Goal: Information Seeking & Learning: Stay updated

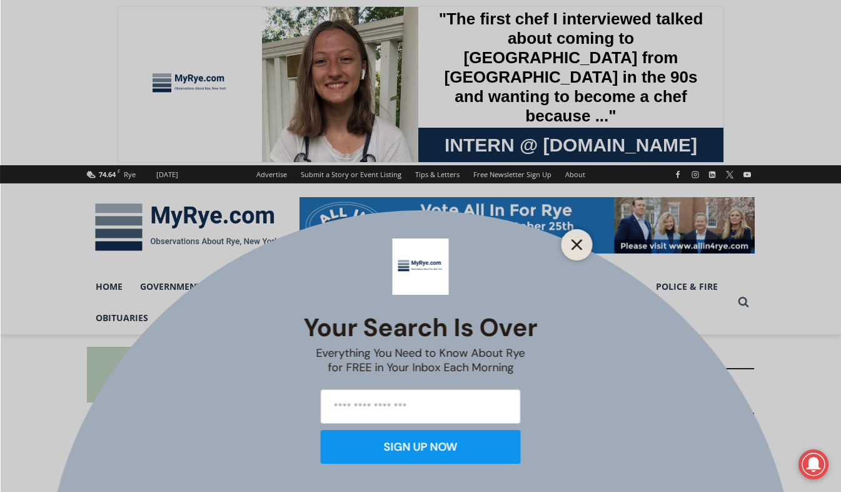
click at [577, 240] on icon "Close" at bounding box center [577, 244] width 11 height 11
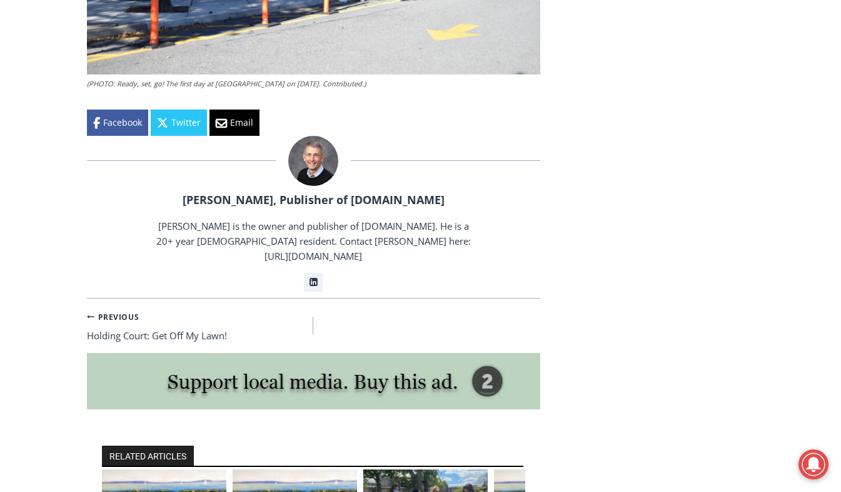
scroll to position [2658, 0]
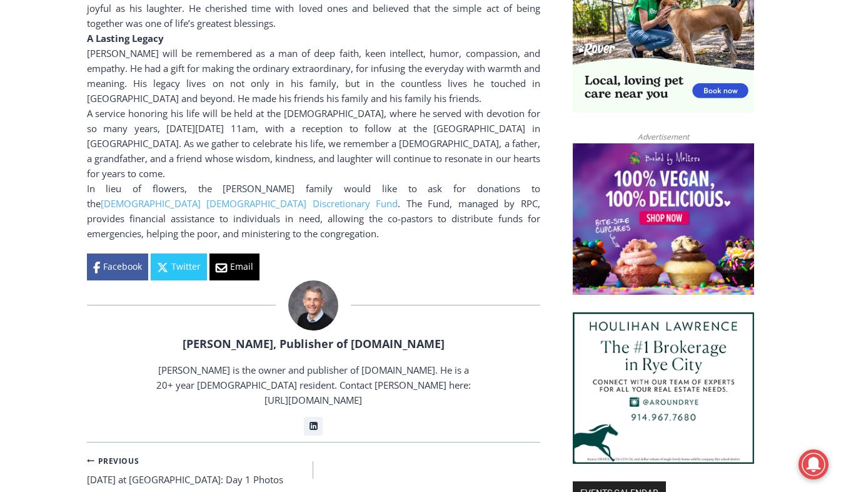
scroll to position [1092, 0]
